Goal: Task Accomplishment & Management: Complete application form

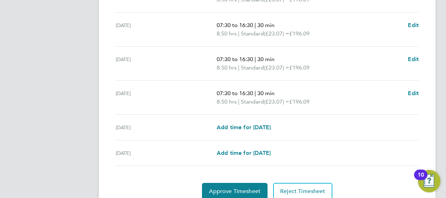
scroll to position [308, 0]
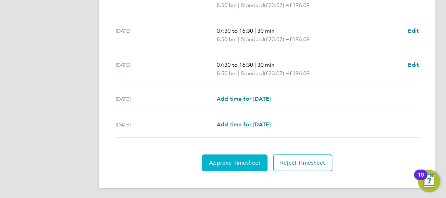
click at [225, 161] on span "Approve Timesheet" at bounding box center [235, 162] width 52 height 7
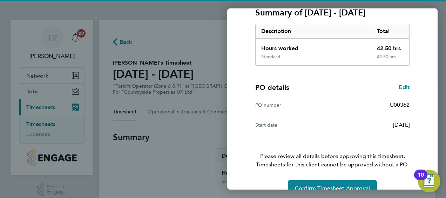
scroll to position [117, 0]
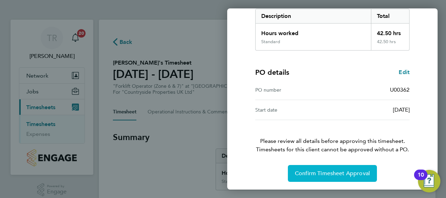
click at [305, 172] on span "Confirm Timesheet Approval" at bounding box center [332, 173] width 75 height 7
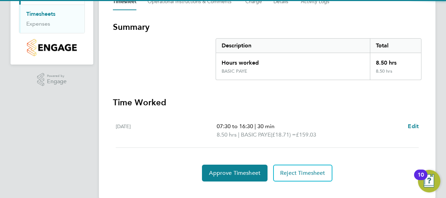
scroll to position [121, 0]
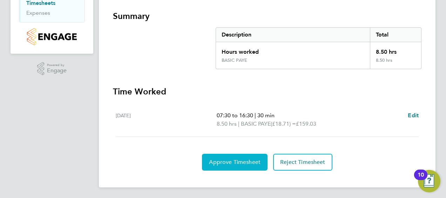
click at [232, 163] on span "Approve Timesheet" at bounding box center [235, 162] width 52 height 7
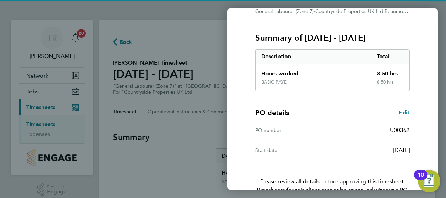
scroll to position [117, 0]
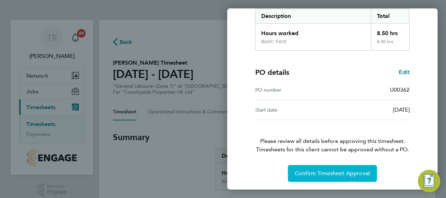
click at [303, 172] on span "Confirm Timesheet Approval" at bounding box center [332, 173] width 75 height 7
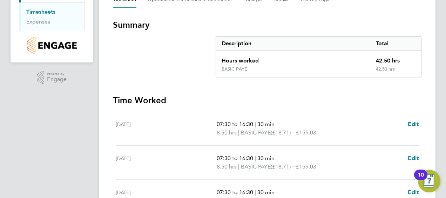
scroll to position [281, 0]
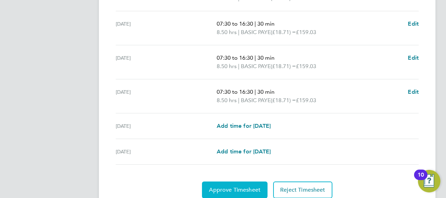
click at [229, 192] on button "Approve Timesheet" at bounding box center [235, 189] width 66 height 17
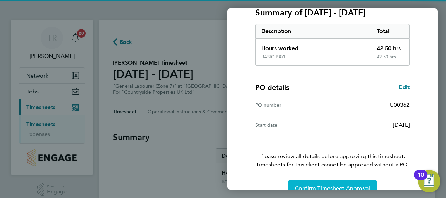
scroll to position [117, 0]
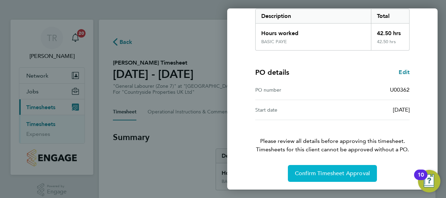
click at [310, 171] on span "Confirm Timesheet Approval" at bounding box center [332, 173] width 75 height 7
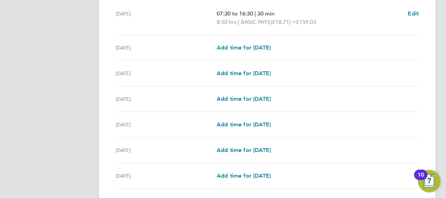
scroll to position [274, 0]
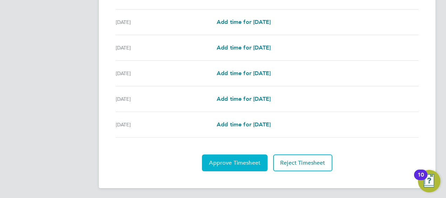
click at [235, 164] on span "Approve Timesheet" at bounding box center [235, 162] width 52 height 7
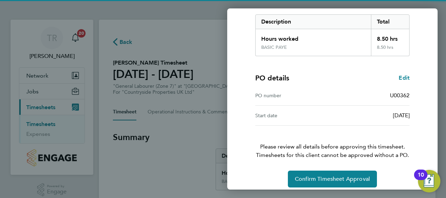
scroll to position [117, 0]
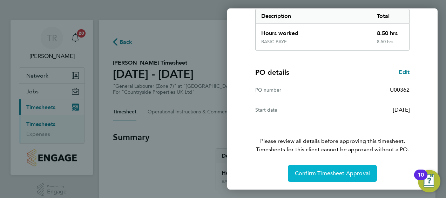
click at [319, 167] on button "Confirm Timesheet Approval" at bounding box center [332, 173] width 89 height 17
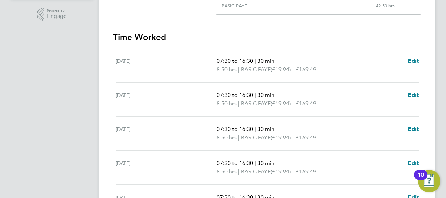
scroll to position [308, 0]
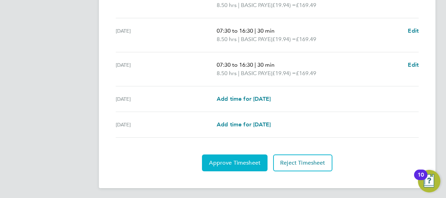
click at [231, 163] on span "Approve Timesheet" at bounding box center [235, 162] width 52 height 7
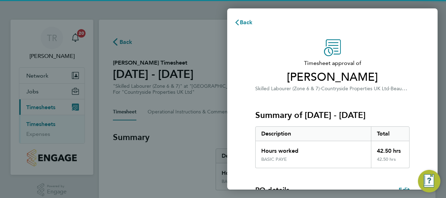
scroll to position [117, 0]
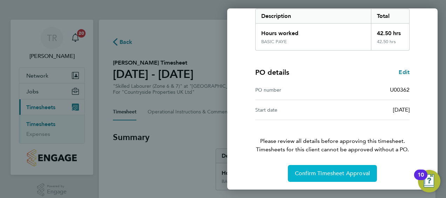
click at [341, 171] on span "Confirm Timesheet Approval" at bounding box center [332, 173] width 75 height 7
